Goal: Task Accomplishment & Management: Manage account settings

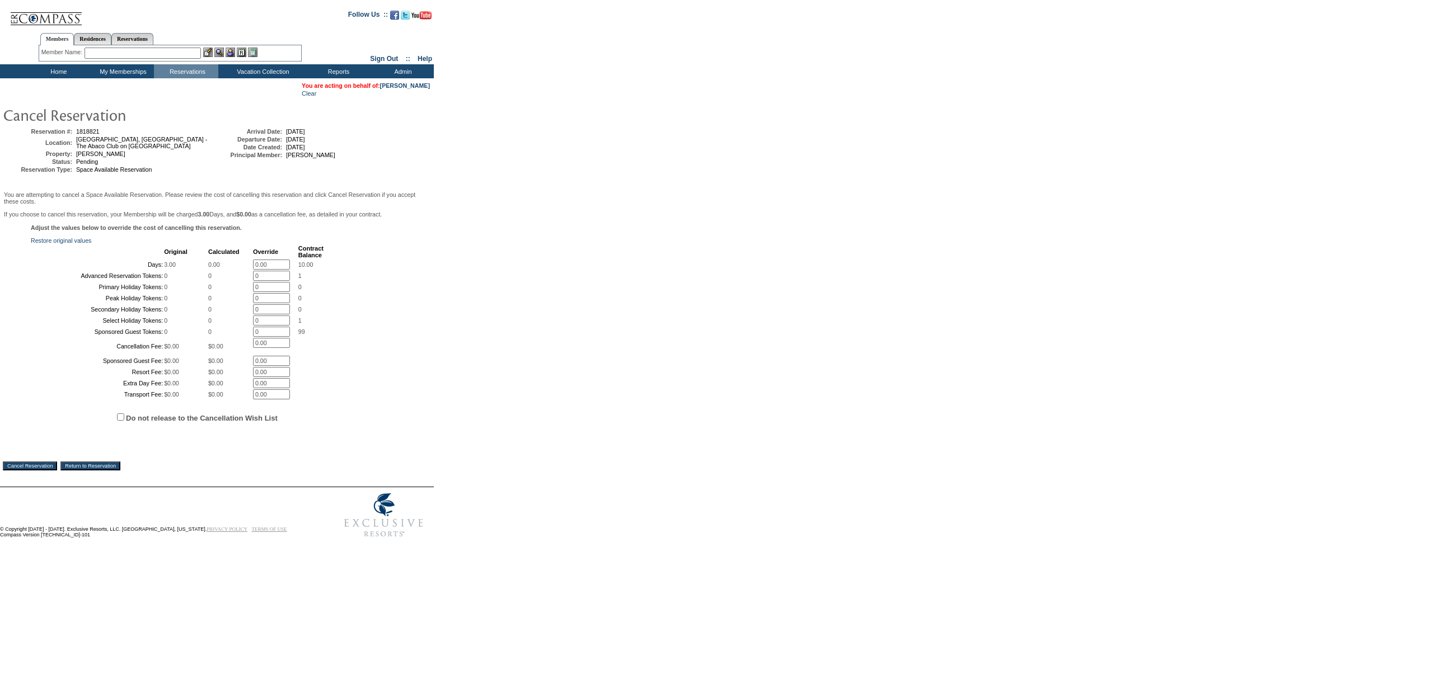
click at [210, 434] on span "Do not release to the Cancellation Wish List" at bounding box center [231, 417] width 400 height 33
click at [215, 423] on label "Do not release to the Cancellation Wish List" at bounding box center [202, 418] width 152 height 8
click at [124, 421] on input "Do not release to the Cancellation Wish List" at bounding box center [120, 417] width 7 height 7
checkbox input "true"
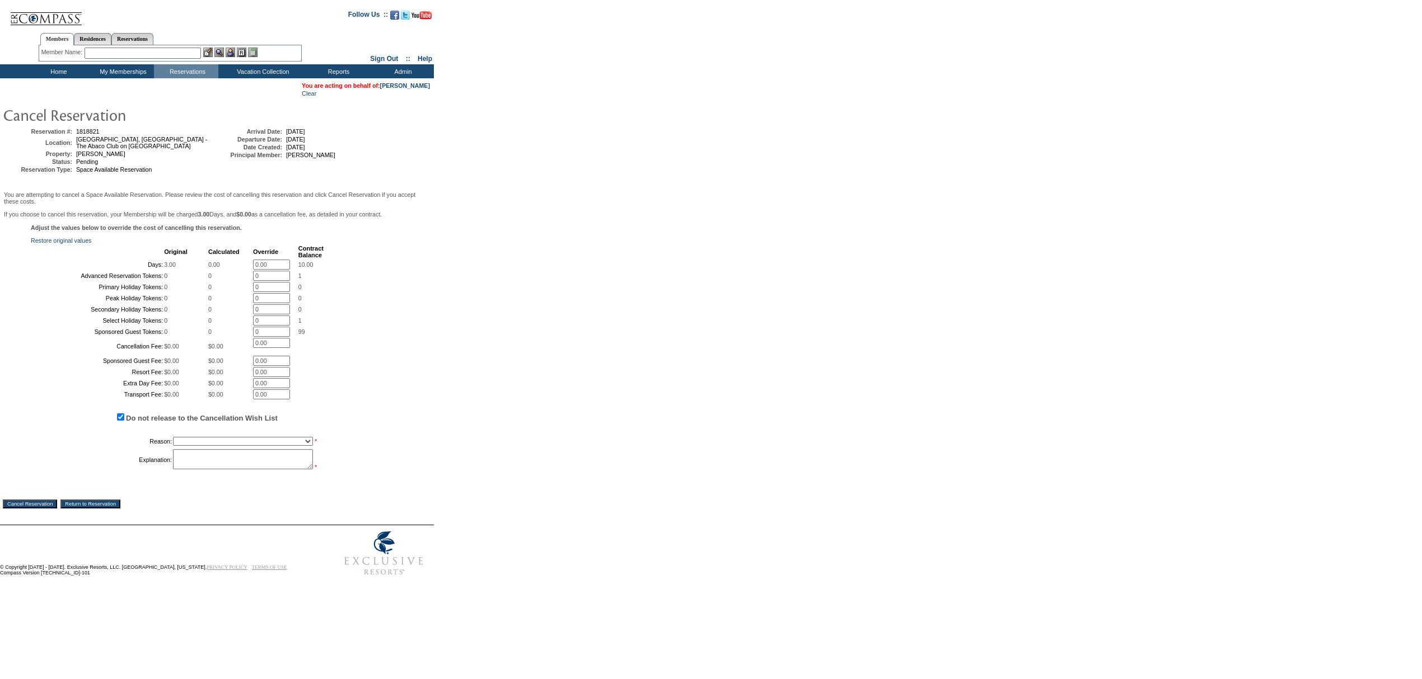
click at [213, 446] on select "Creating Continuous Stay Days Booked After Cancellation Experiential / Hotel / …" at bounding box center [243, 441] width 140 height 9
select select "1030"
click at [173, 446] on select "Creating Continuous Stay Days Booked After Cancellation Experiential / Hotel / …" at bounding box center [243, 441] width 140 height 9
click at [213, 471] on td "*" at bounding box center [248, 459] width 151 height 21
click at [216, 470] on textarea at bounding box center [243, 459] width 140 height 20
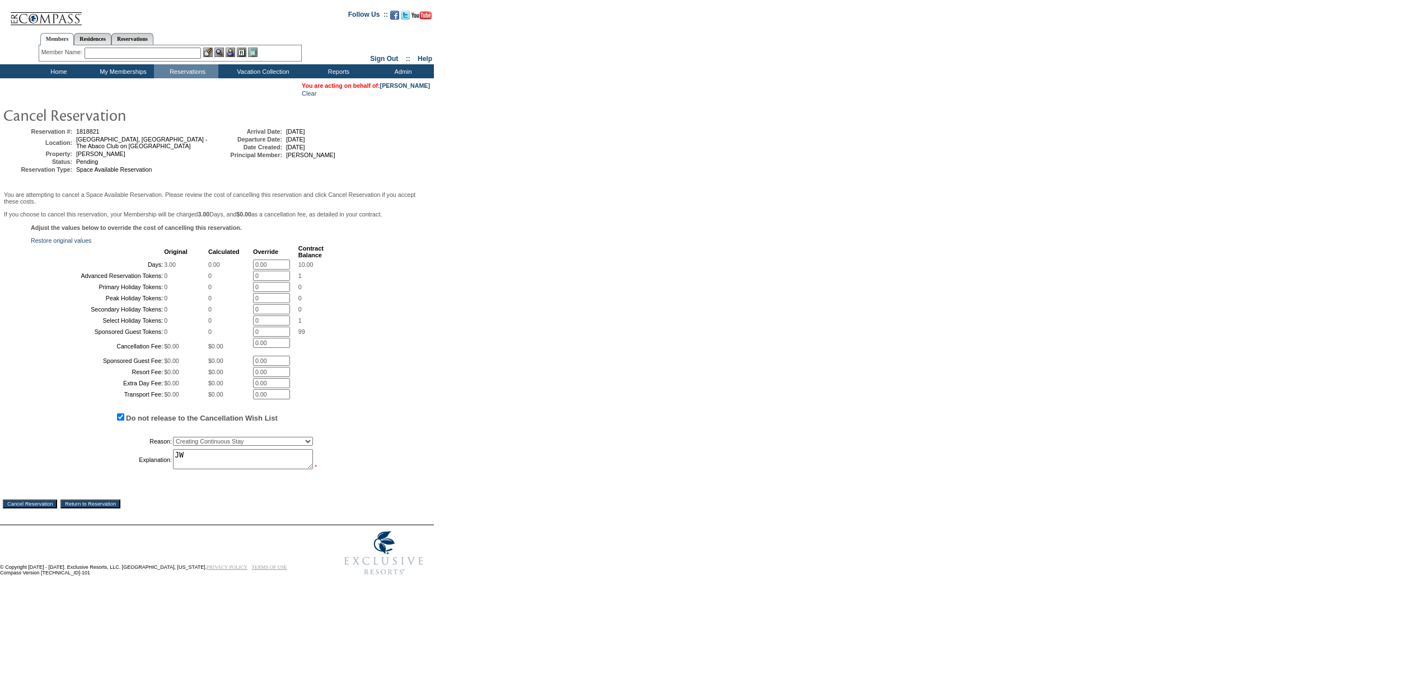
drag, startPoint x: 216, startPoint y: 553, endPoint x: 157, endPoint y: 571, distance: 61.6
click at [173, 483] on div "Adjust the values below to override the cost of cancelling this reservation. Re…" at bounding box center [217, 353] width 428 height 259
type textarea "JW"
click at [57, 509] on input "Cancel Reservation" at bounding box center [30, 504] width 54 height 9
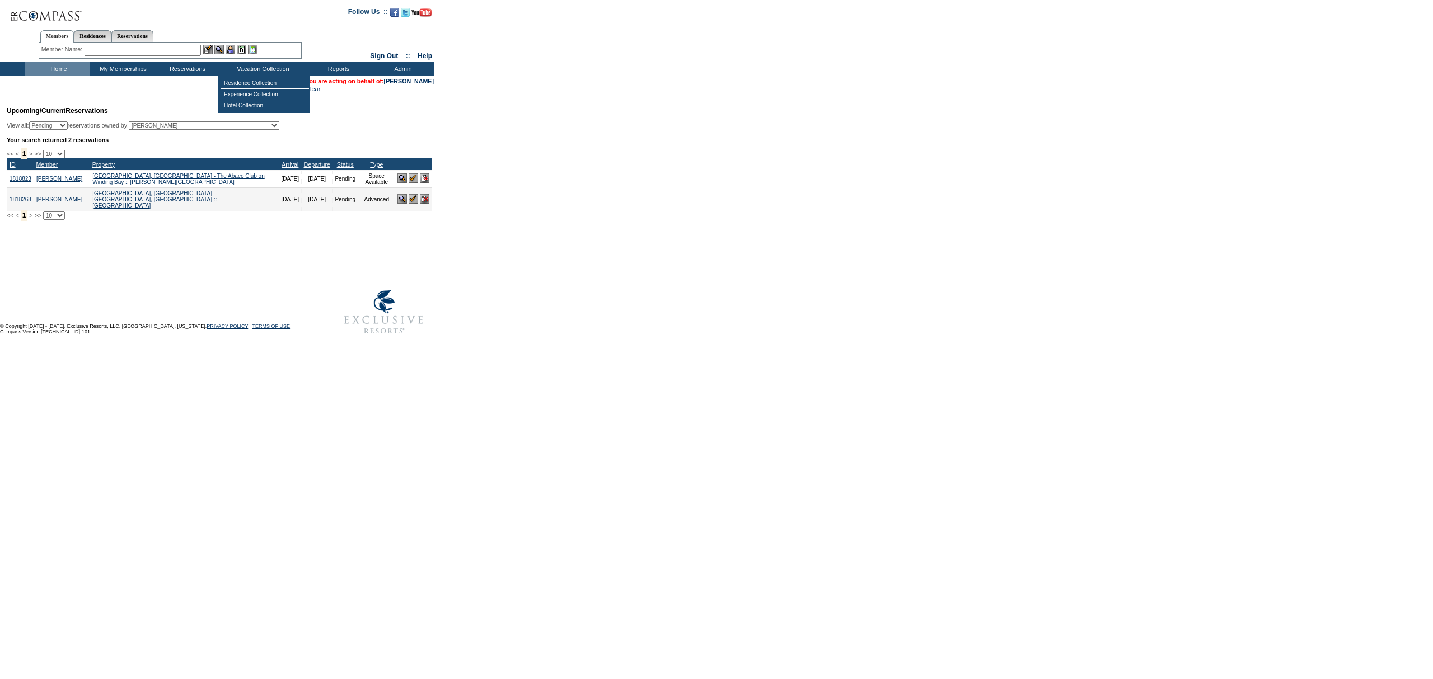
click at [189, 48] on input "text" at bounding box center [143, 50] width 116 height 11
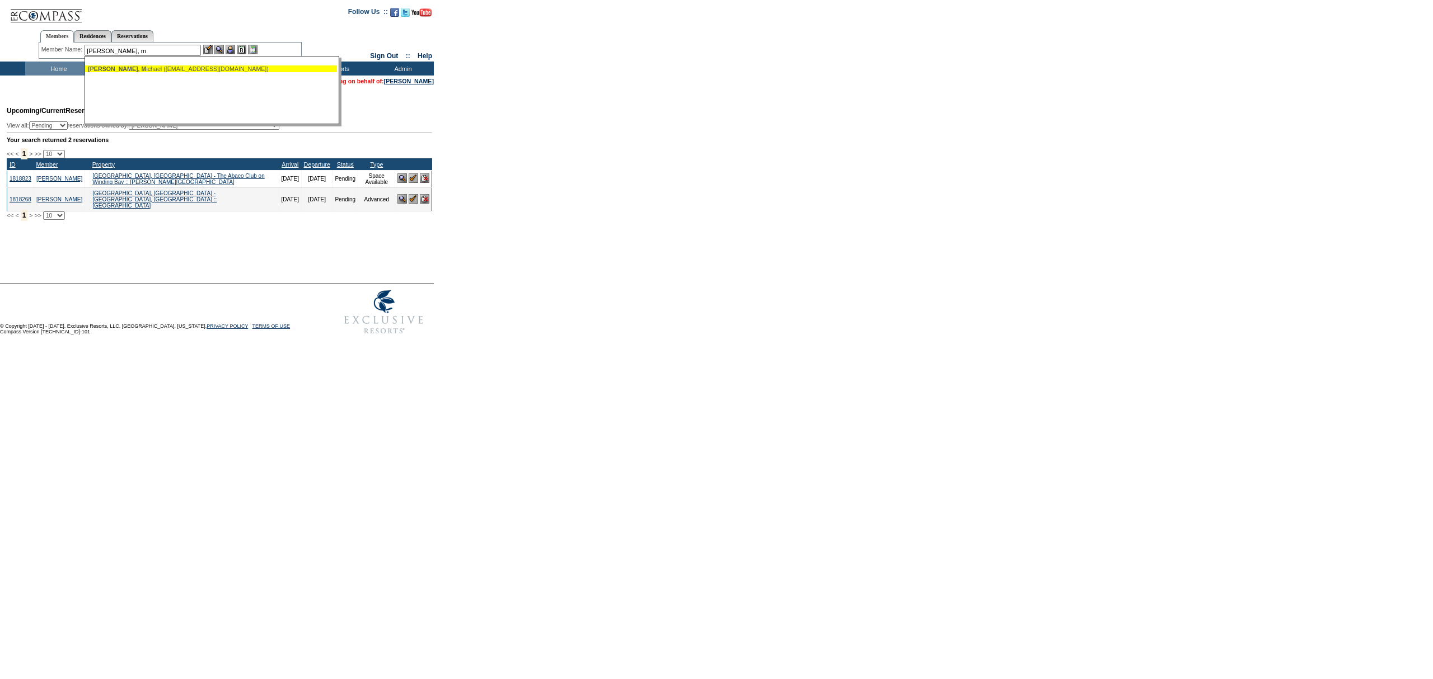
click at [213, 65] on div "Bender, M ichael (michaelwbender20@gmail.com)" at bounding box center [211, 68] width 246 height 7
type input "Bender, Michael (michaelwbender20@gmail.com)"
click at [231, 52] on img at bounding box center [231, 50] width 10 height 10
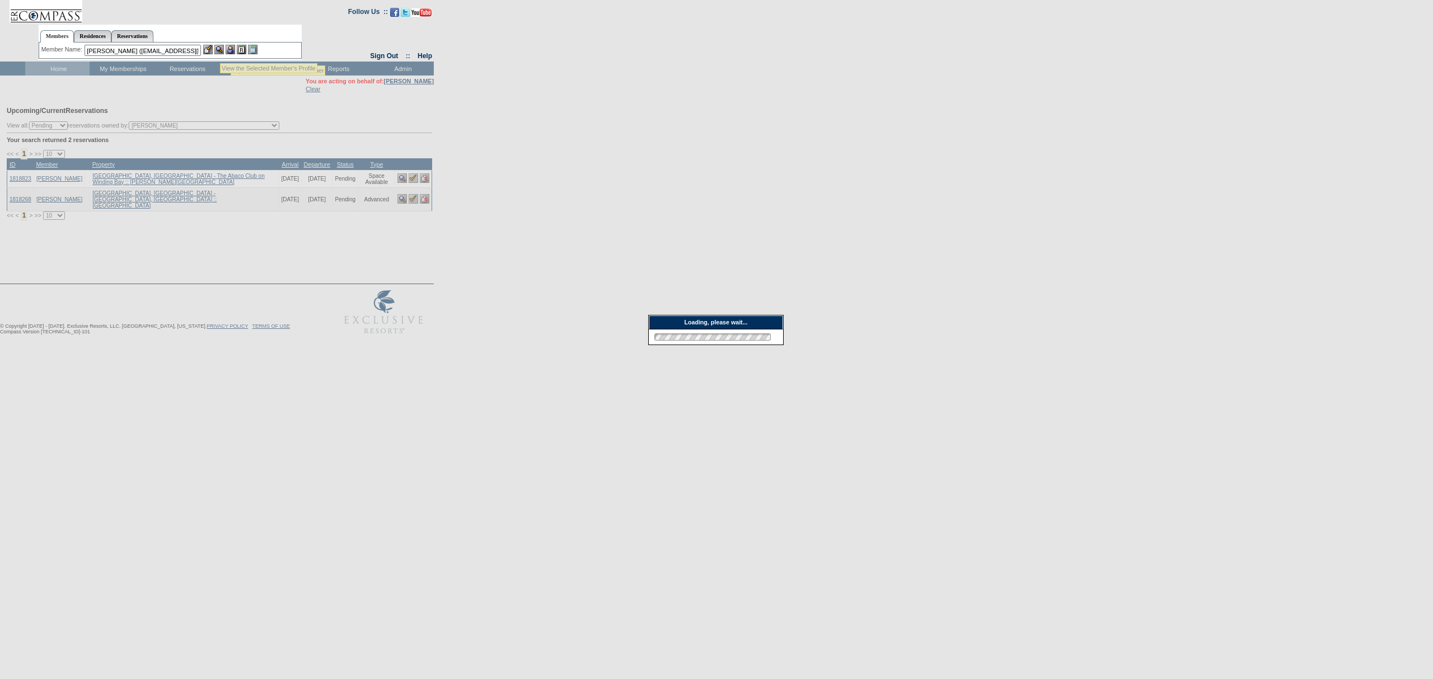
click at [220, 50] on img at bounding box center [219, 50] width 10 height 10
